Goal: Task Accomplishment & Management: Manage account settings

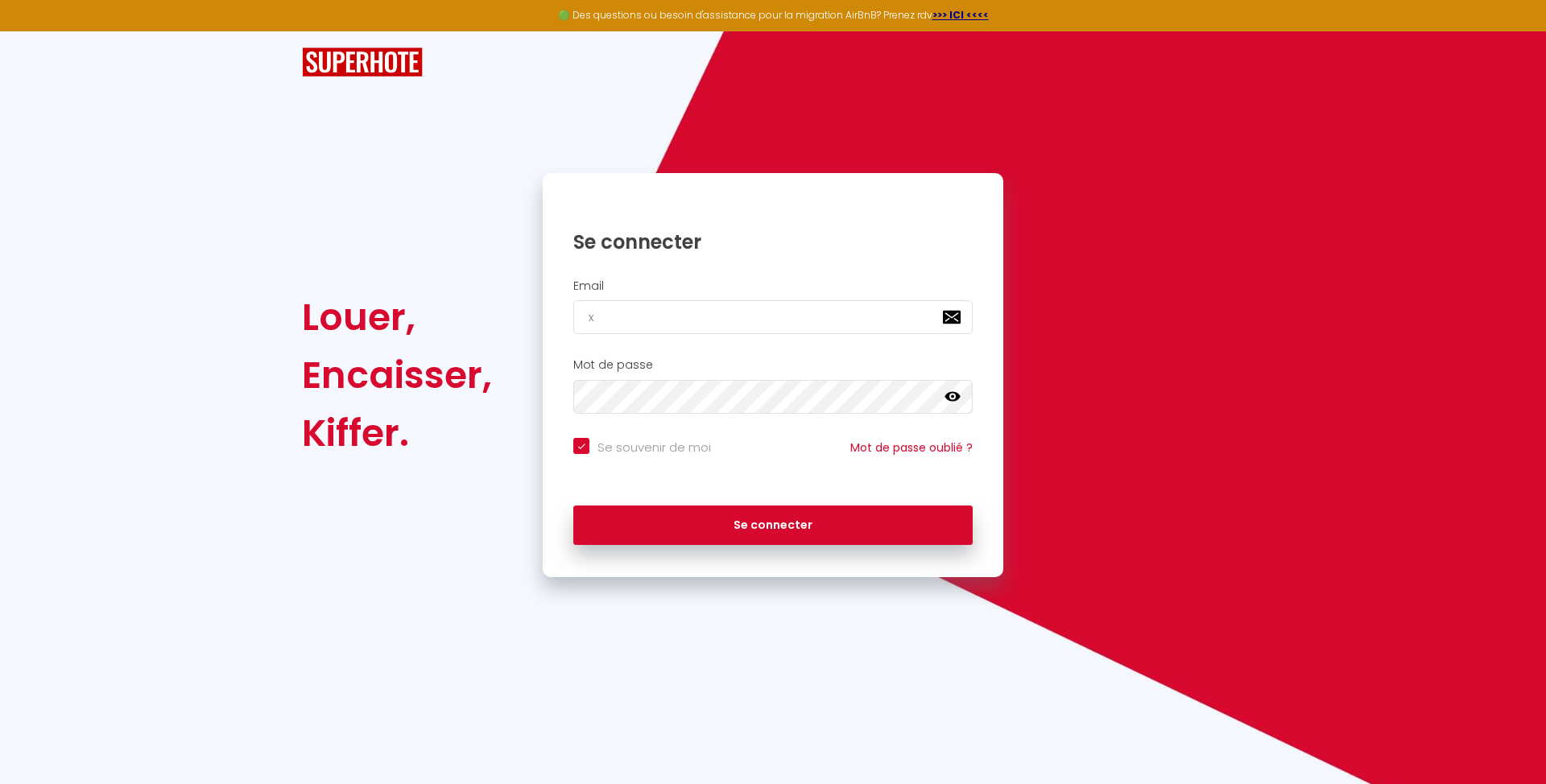
type input "xa"
checkbox input "true"
type input "xavi"
checkbox input "true"
type input "xavier"
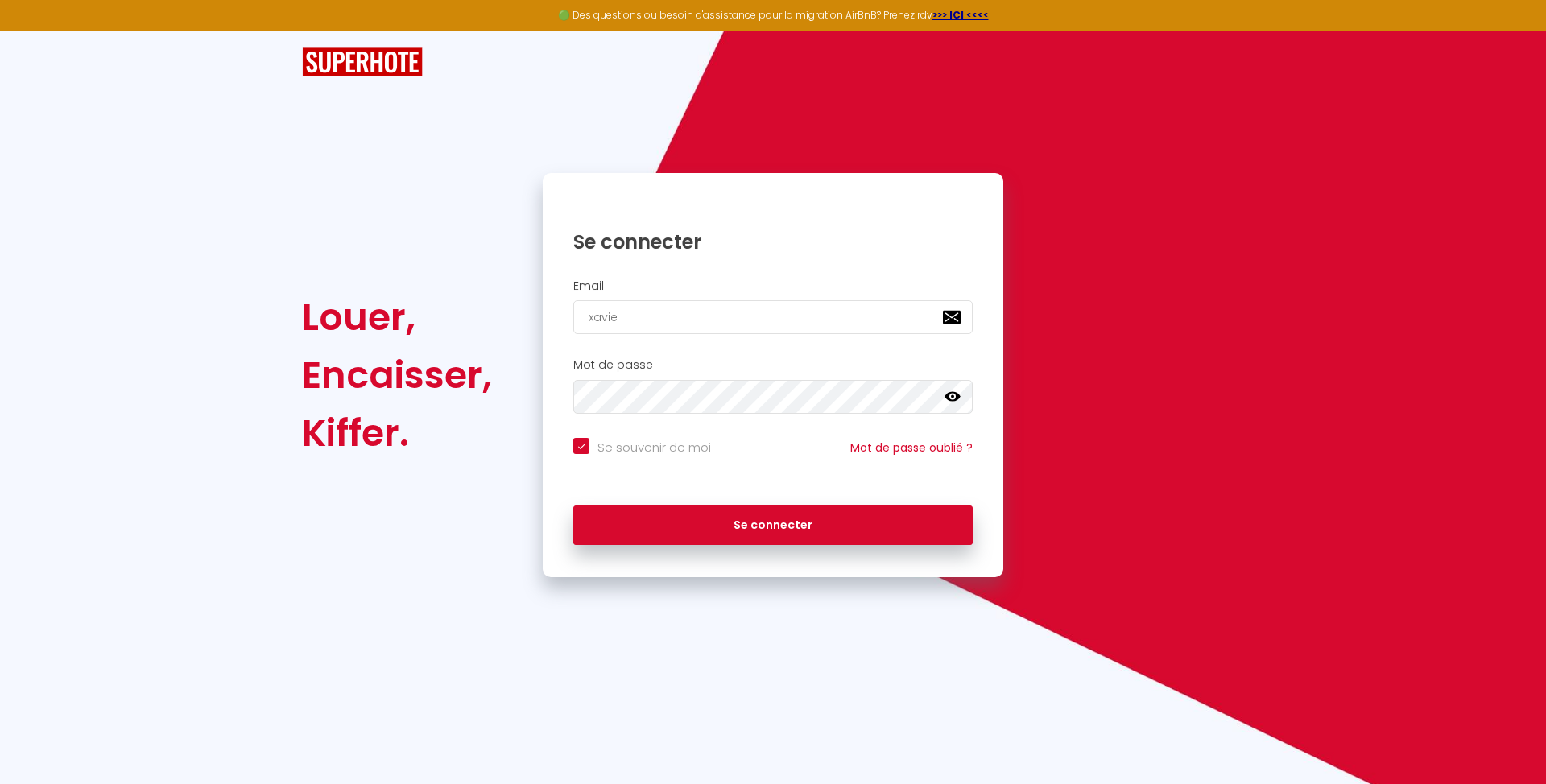
checkbox input "true"
type input "xavier@r"
checkbox input "true"
type input "xavier@reu"
checkbox input "true"
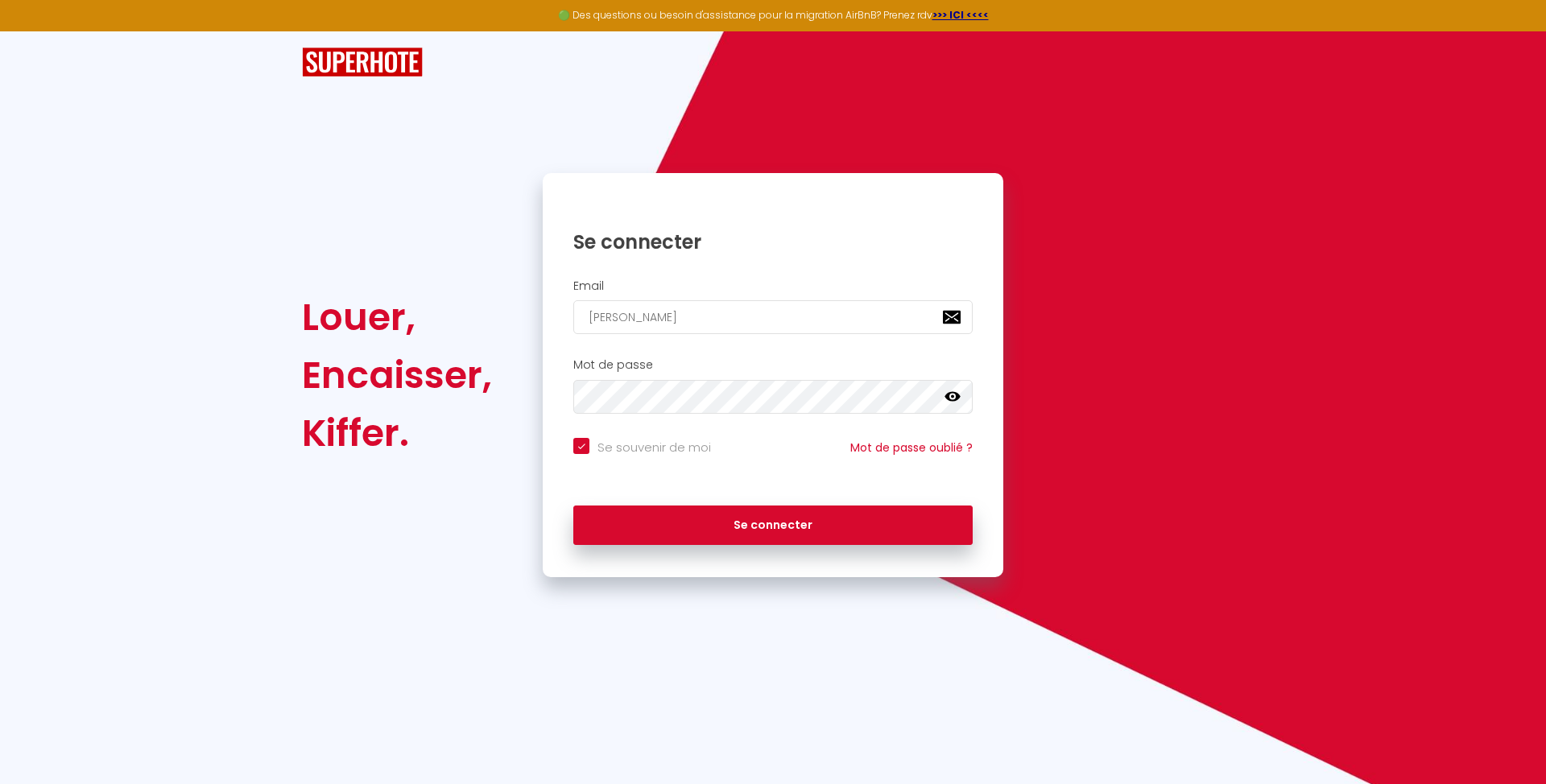
type input "xavier@reut"
checkbox input "true"
type input "xavier@reute"
checkbox input "true"
type input "xavier@reuter"
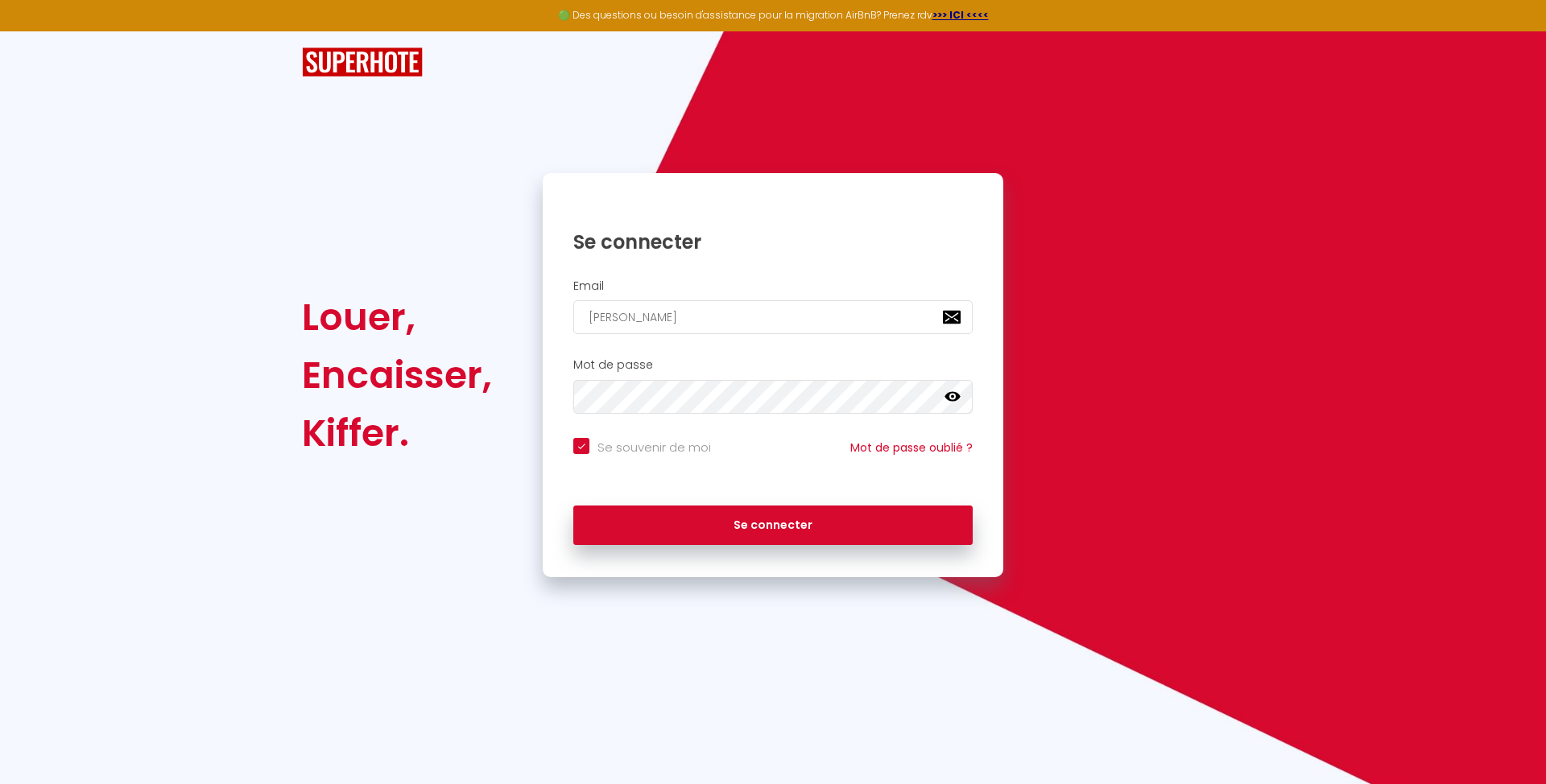
checkbox input "true"
type input "xavier@reuterg"
checkbox input "true"
type input "xavier@reuterge"
checkbox input "true"
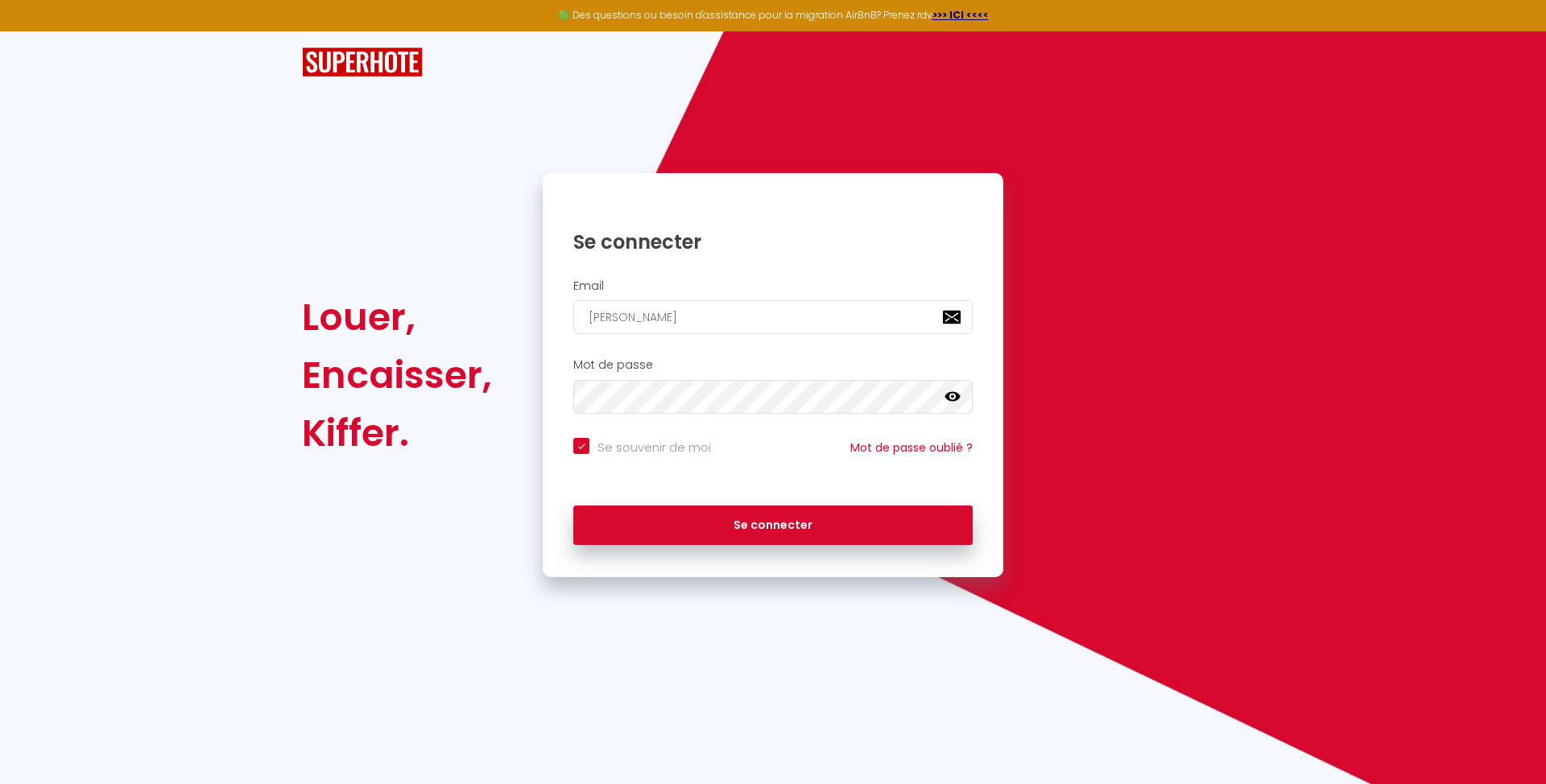
type input "xavier@reuterges"
checkbox input "true"
type input "xavier@reutergest"
checkbox input "true"
type input "xavier@reutergesti"
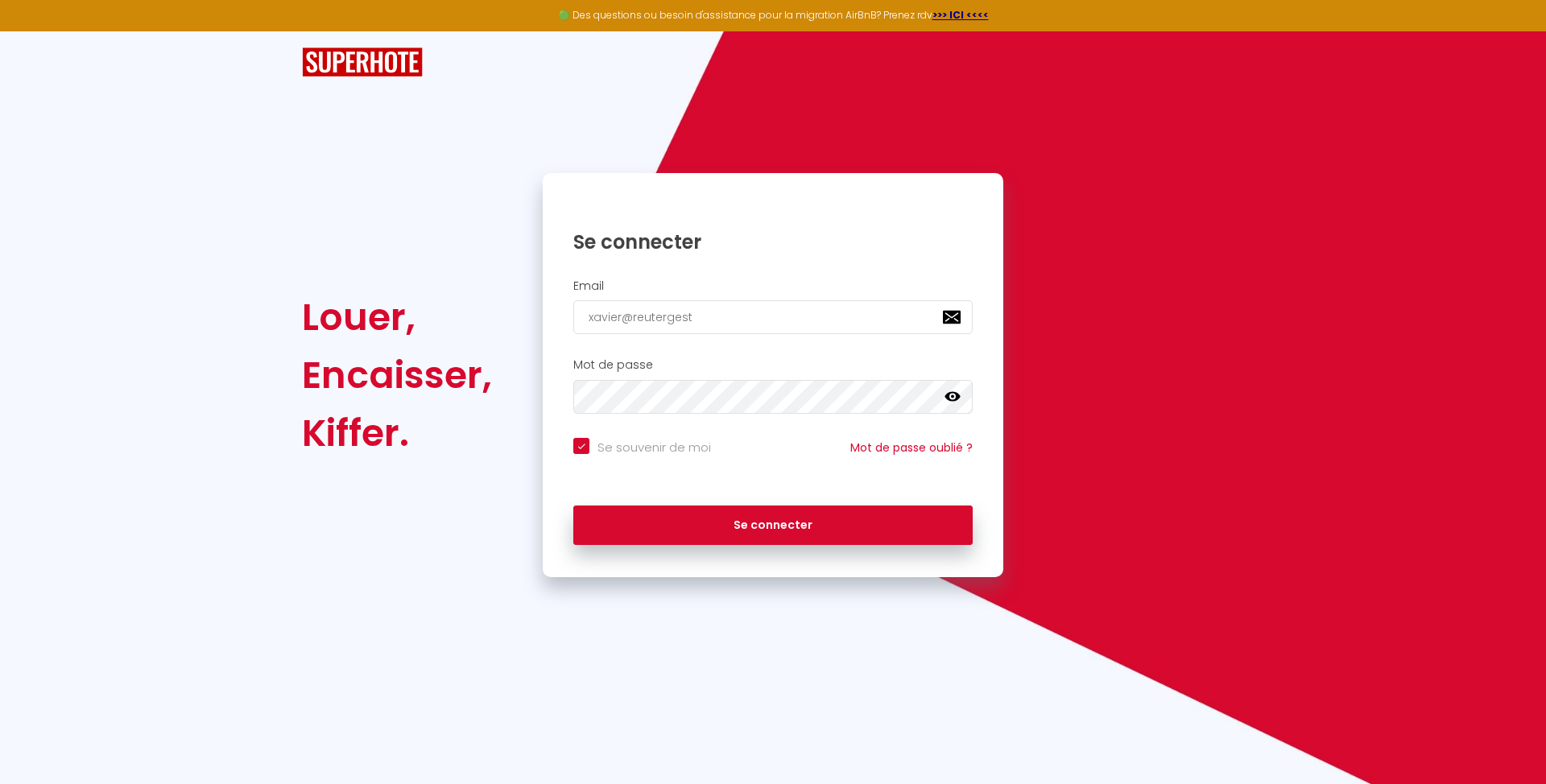
checkbox input "true"
type input "xavier@reutergestio"
checkbox input "true"
type input "xavier@reutergestion"
checkbox input "true"
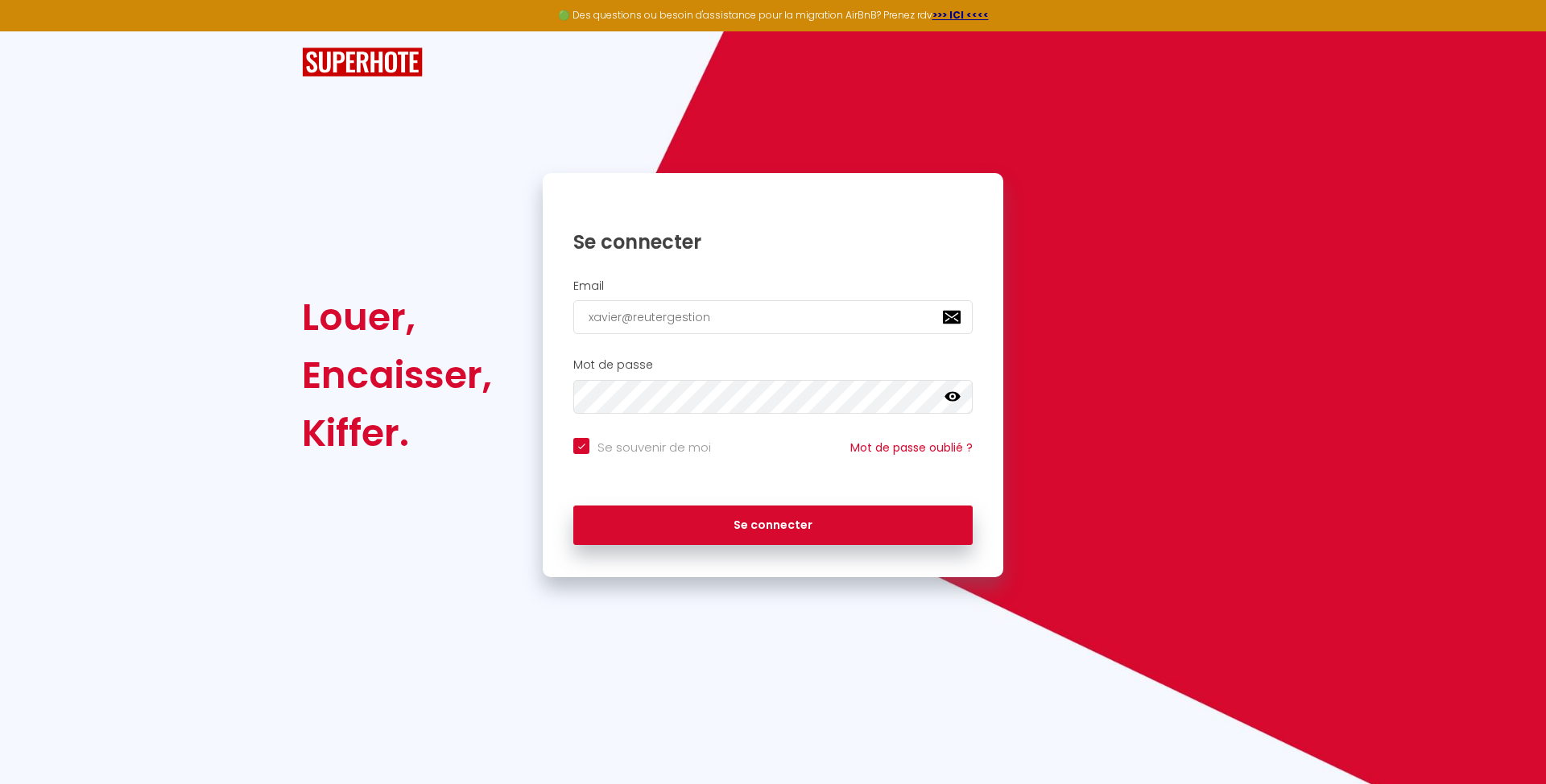
type input "xavier@reutergestion."
checkbox input "true"
type input "xavier@reutergestion.c"
checkbox input "true"
type input "xavier@reutergestion.co"
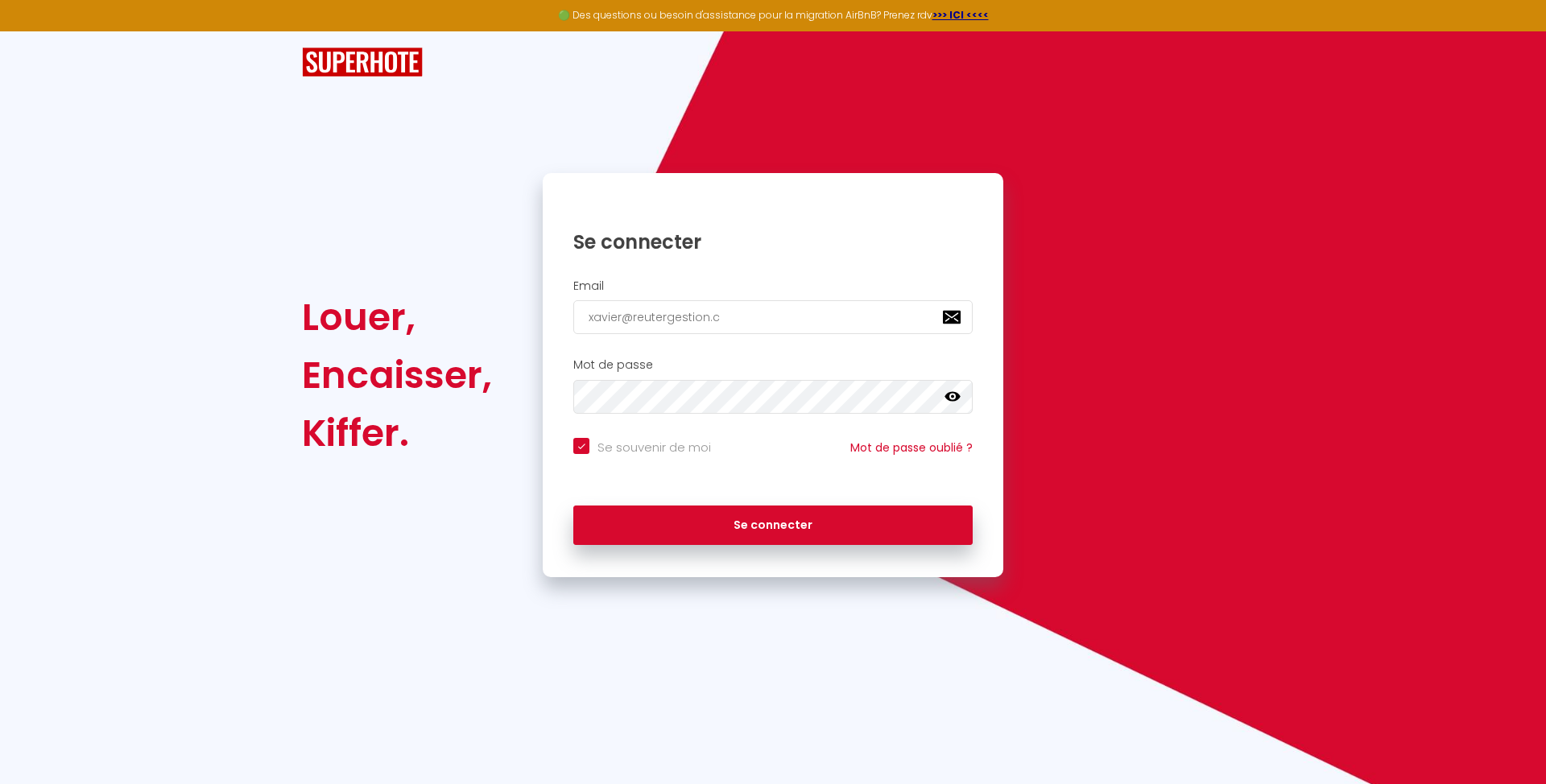
checkbox input "true"
type input "[EMAIL_ADDRESS][DOMAIN_NAME]"
checkbox input "true"
type input "[EMAIL_ADDRESS][DOMAIN_NAME]"
click at [773, 523] on button "Se connecter" at bounding box center [773, 526] width 400 height 40
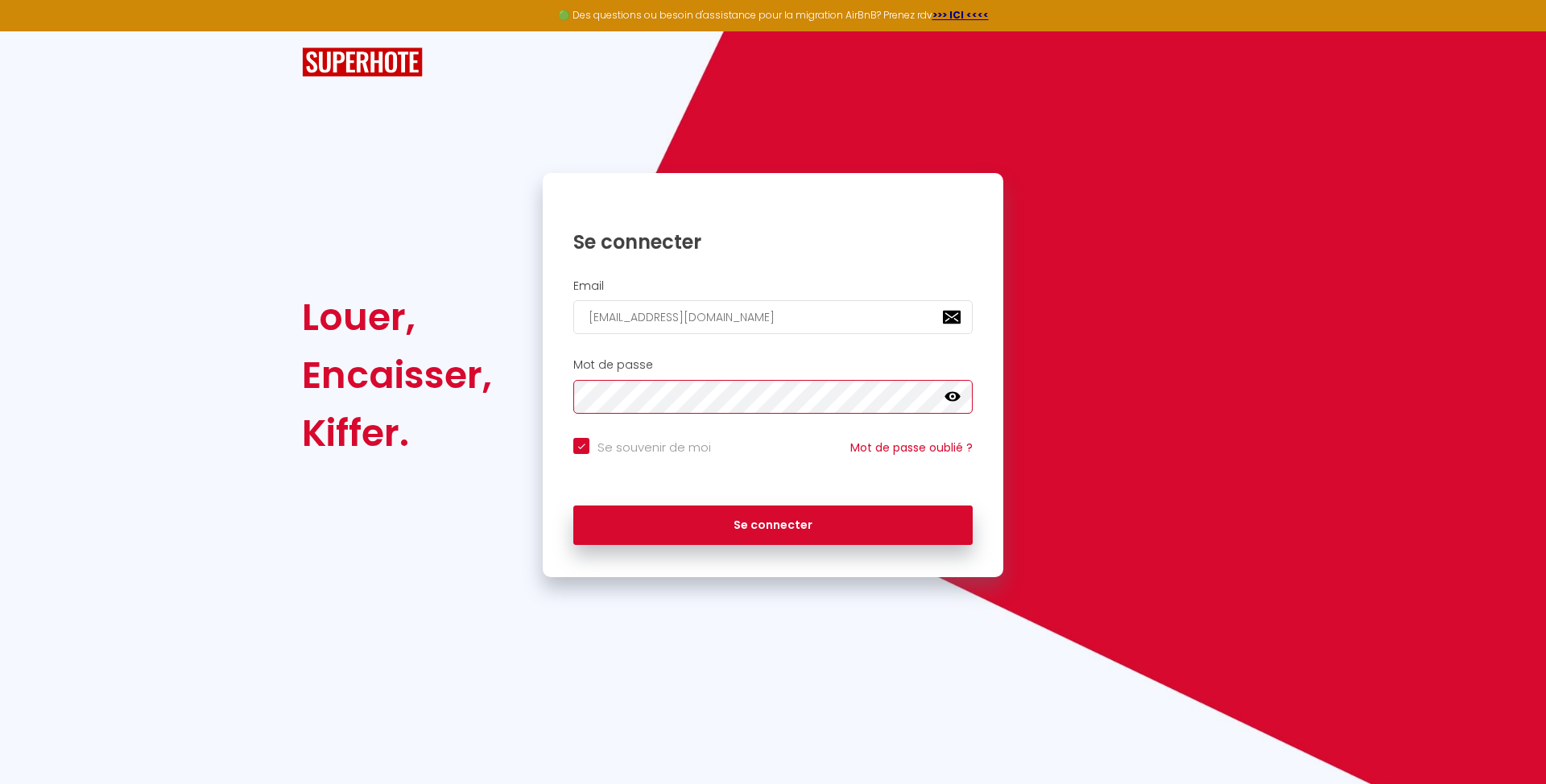
checkbox input "true"
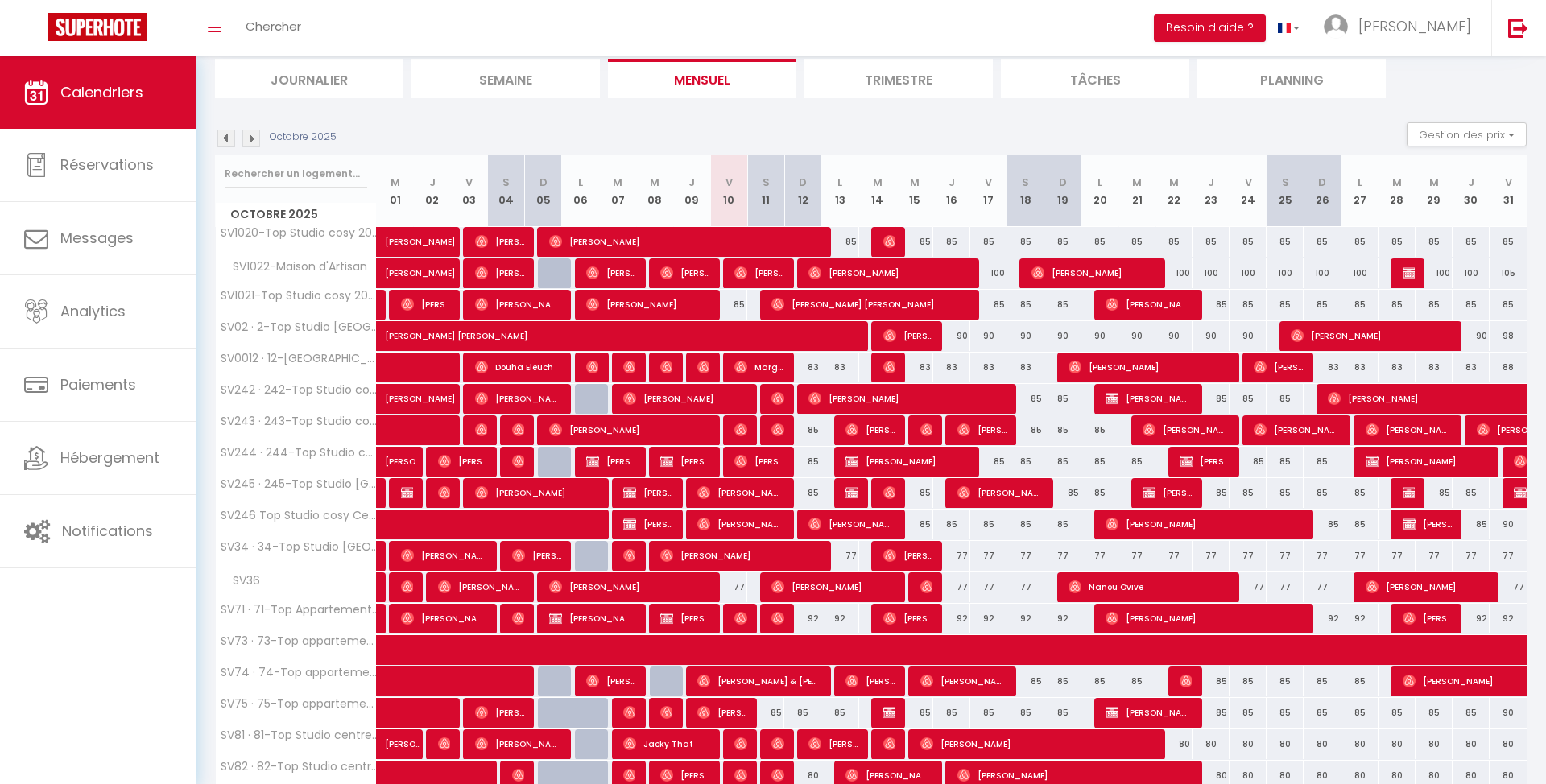
scroll to position [90, 0]
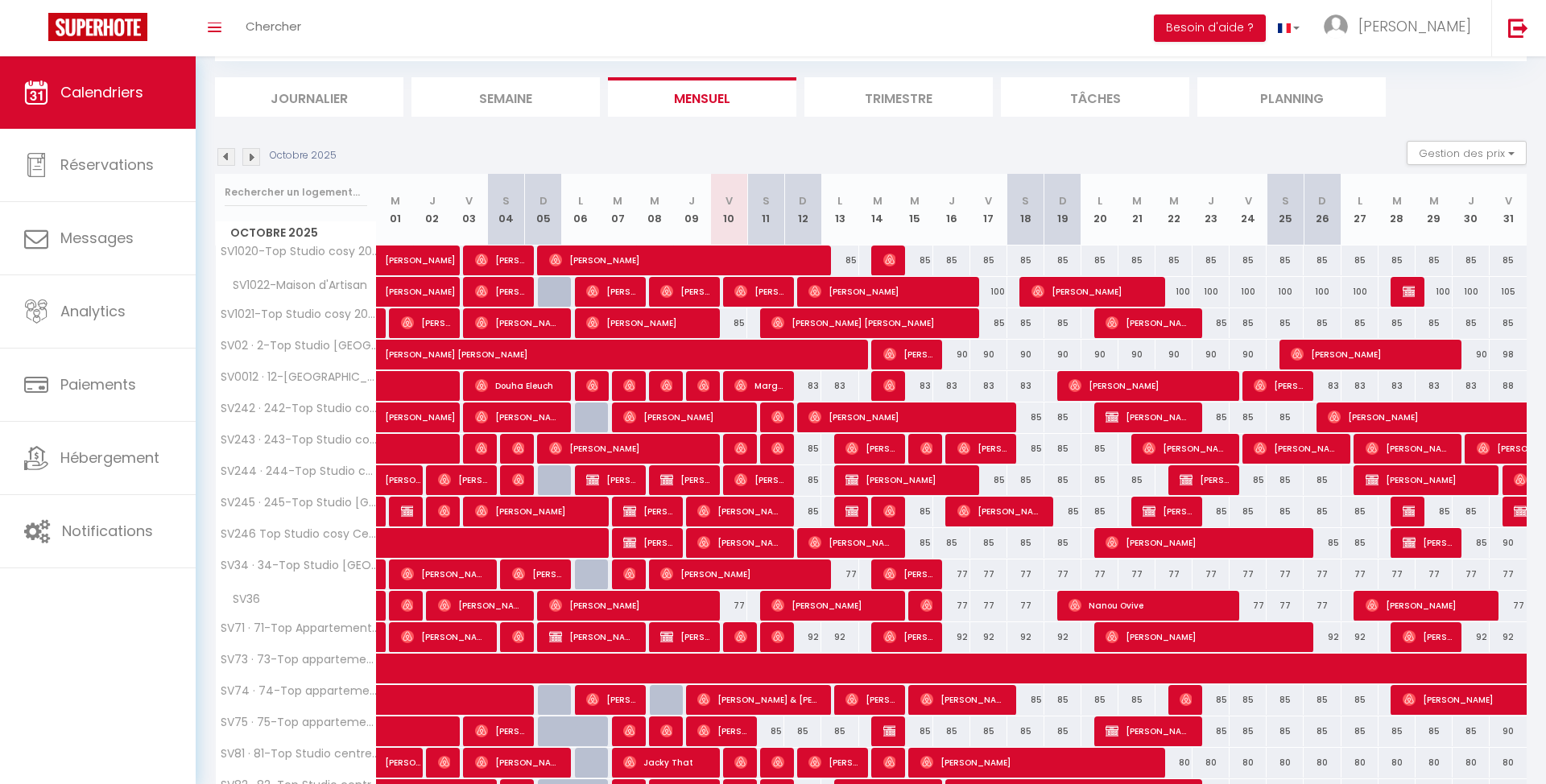
click at [248, 156] on img at bounding box center [251, 156] width 18 height 18
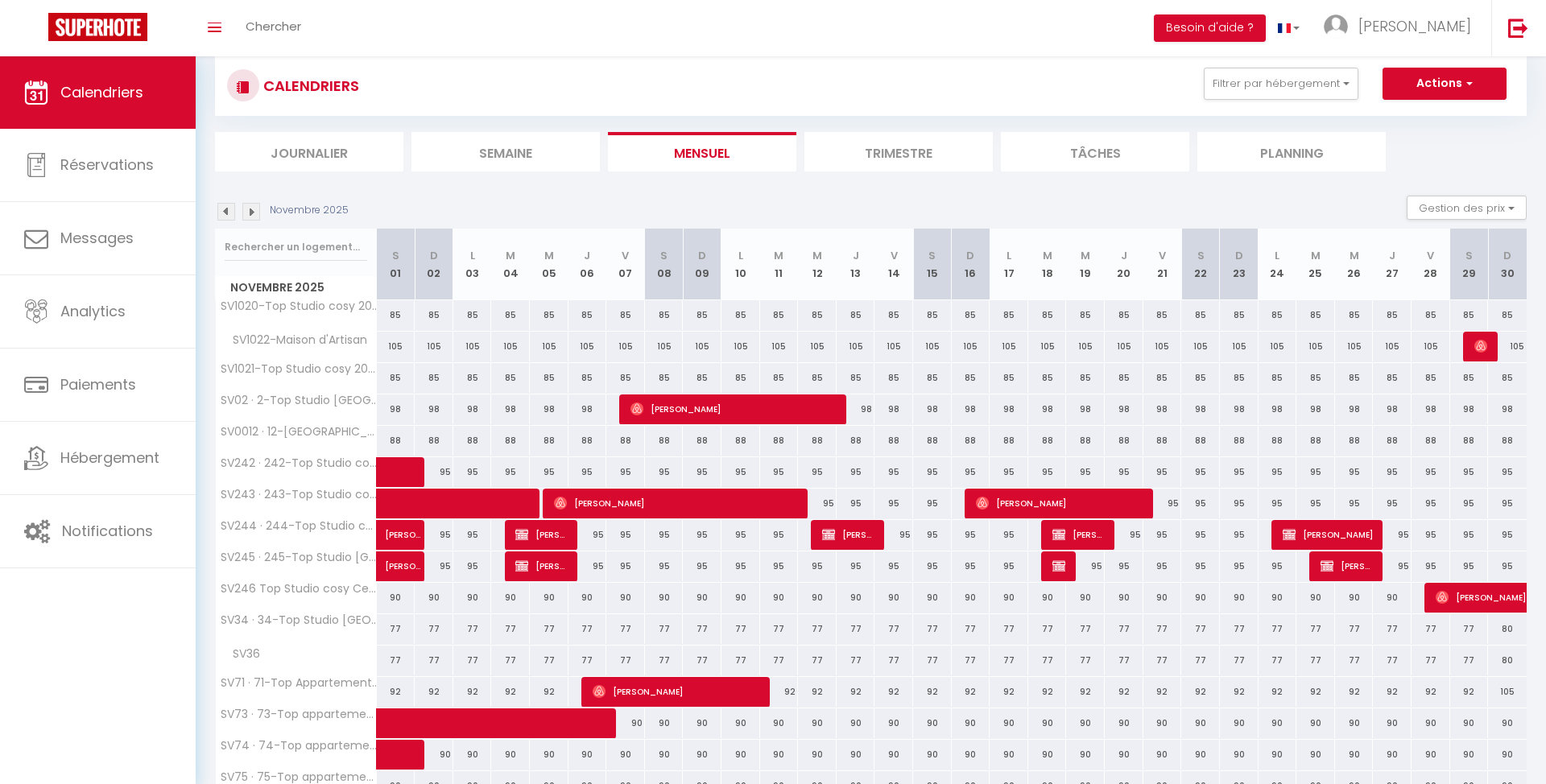
scroll to position [34, 0]
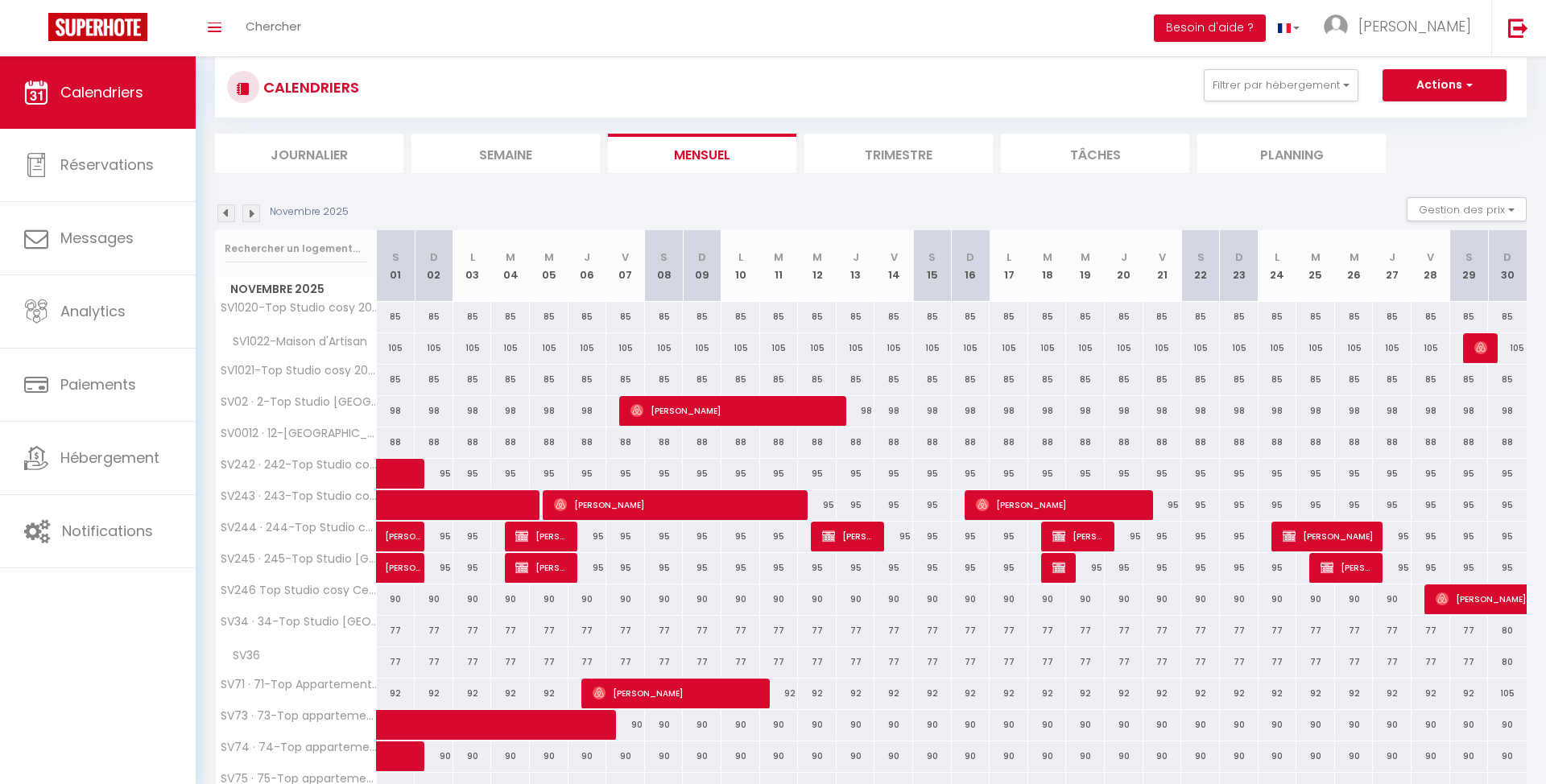
click at [228, 205] on img at bounding box center [225, 213] width 18 height 18
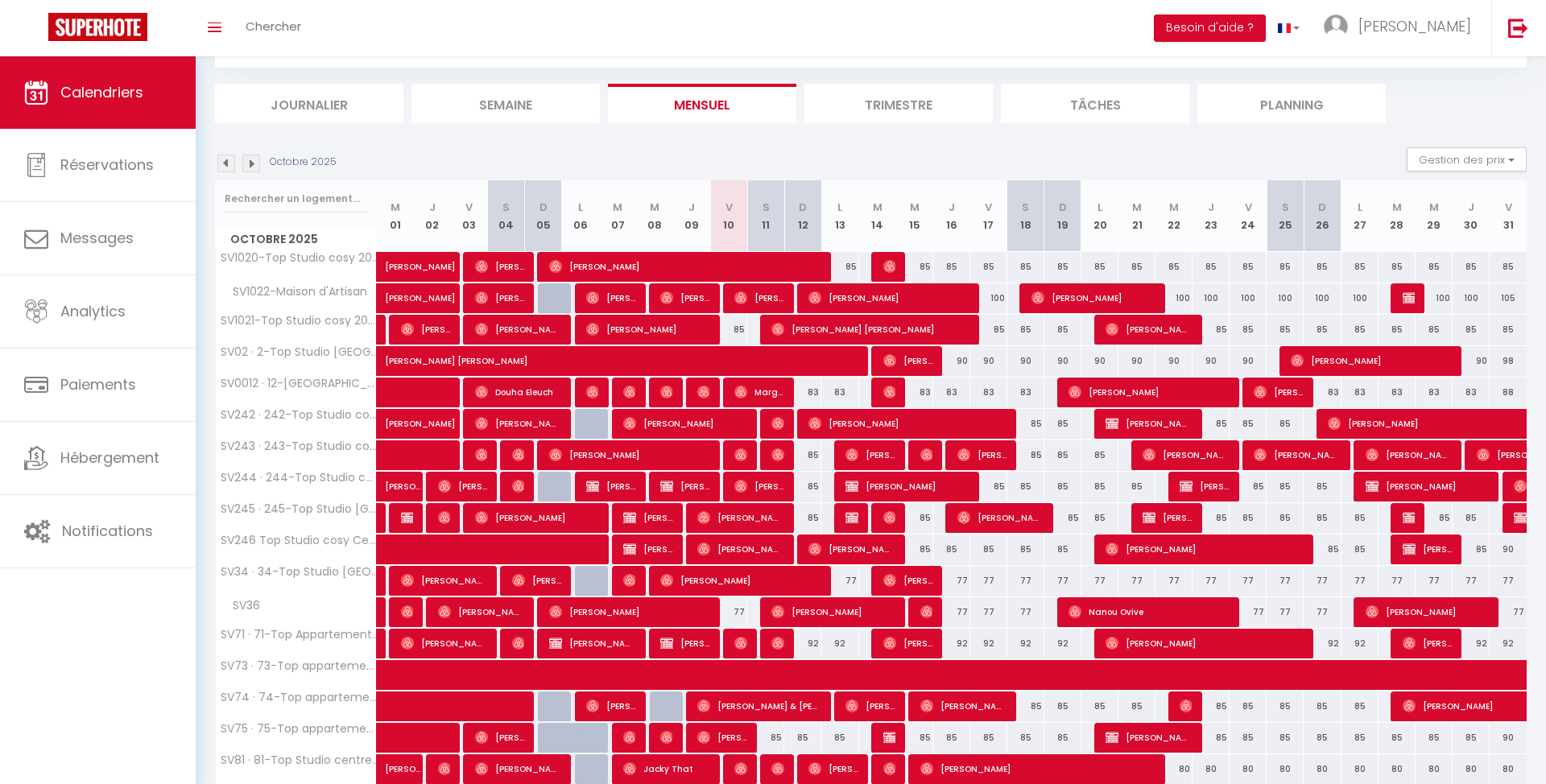
scroll to position [85, 0]
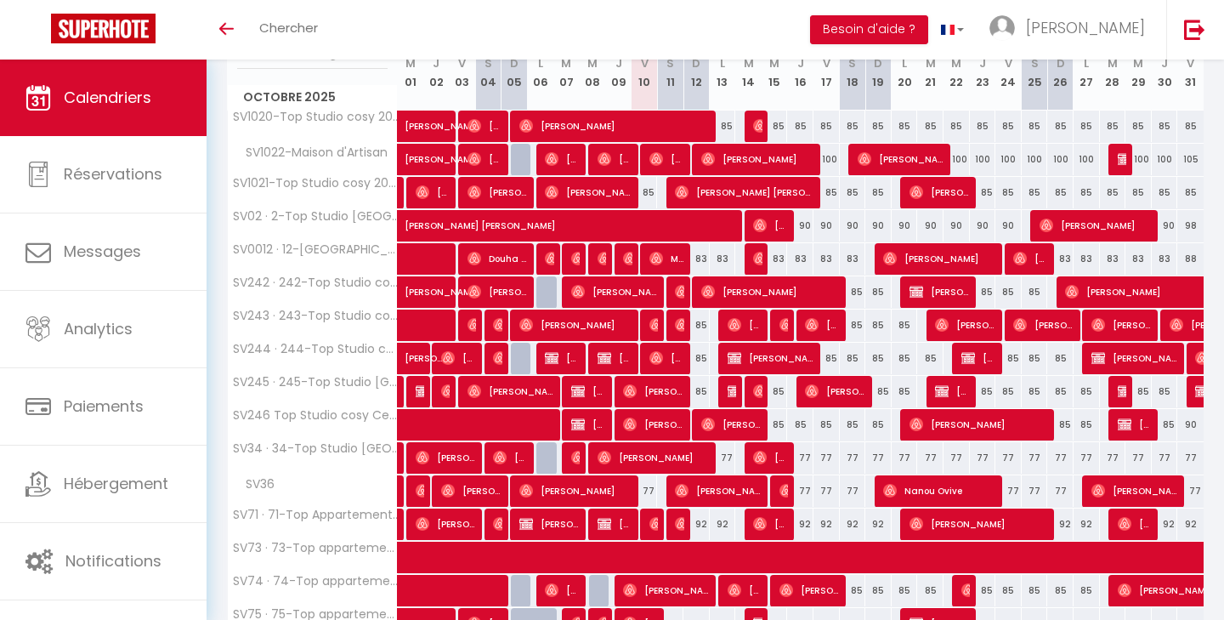
scroll to position [237, 0]
